Goal: Task Accomplishment & Management: Manage account settings

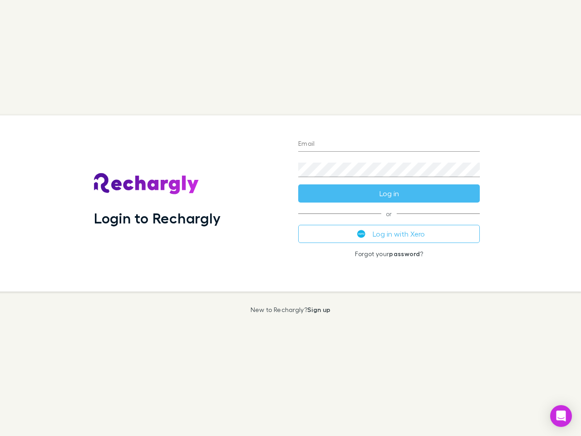
click at [291, 218] on div "Login to Rechargly" at bounding box center [189, 203] width 204 height 176
click at [389, 144] on input "Email" at bounding box center [389, 144] width 182 height 15
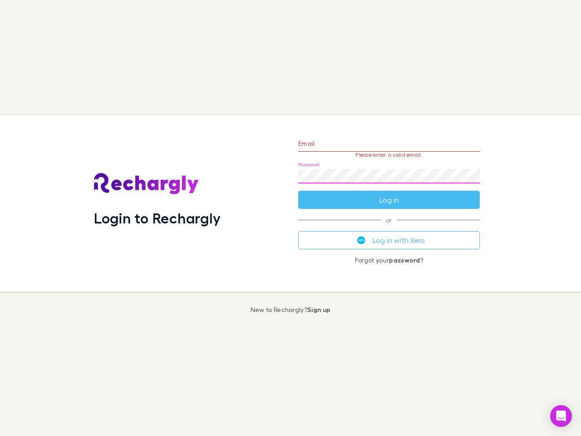
click at [389, 193] on form "Email Please enter a valid email. Password Log in" at bounding box center [389, 169] width 182 height 79
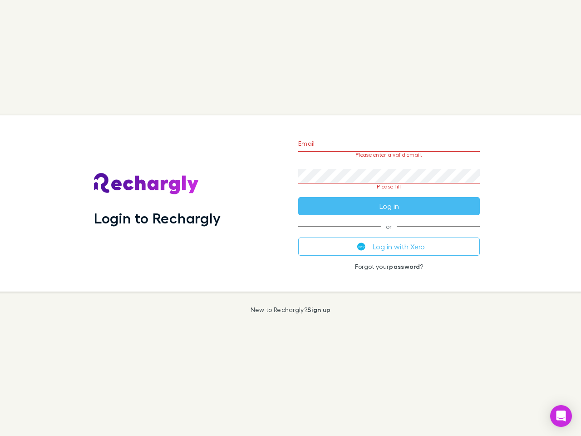
click at [389, 234] on div "Email Please enter a valid email. Password Please fill Log in or Log in with Xe…" at bounding box center [389, 203] width 196 height 176
click at [561, 416] on icon "Open Intercom Messenger" at bounding box center [562, 415] width 10 height 11
